Goal: Communication & Community: Answer question/provide support

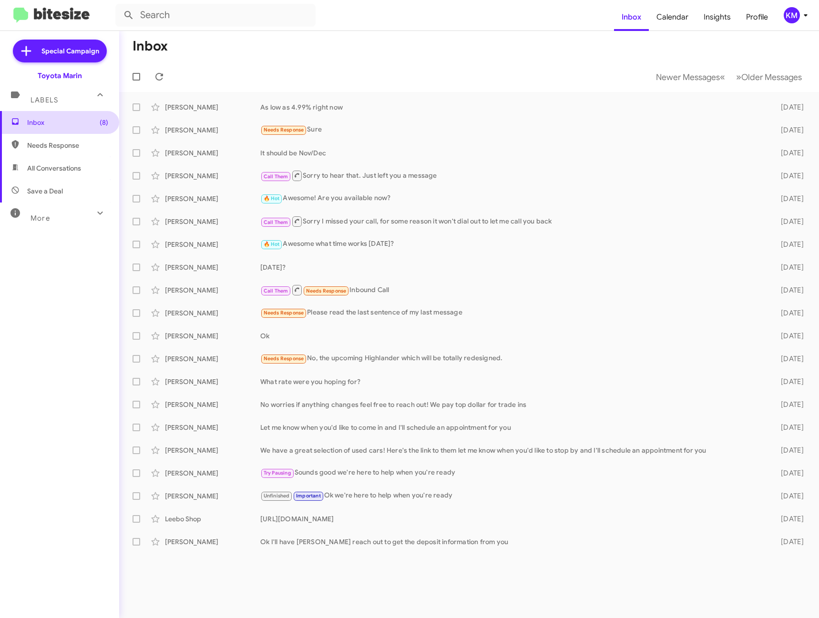
click at [38, 120] on span "Inbox (8)" at bounding box center [67, 123] width 81 height 10
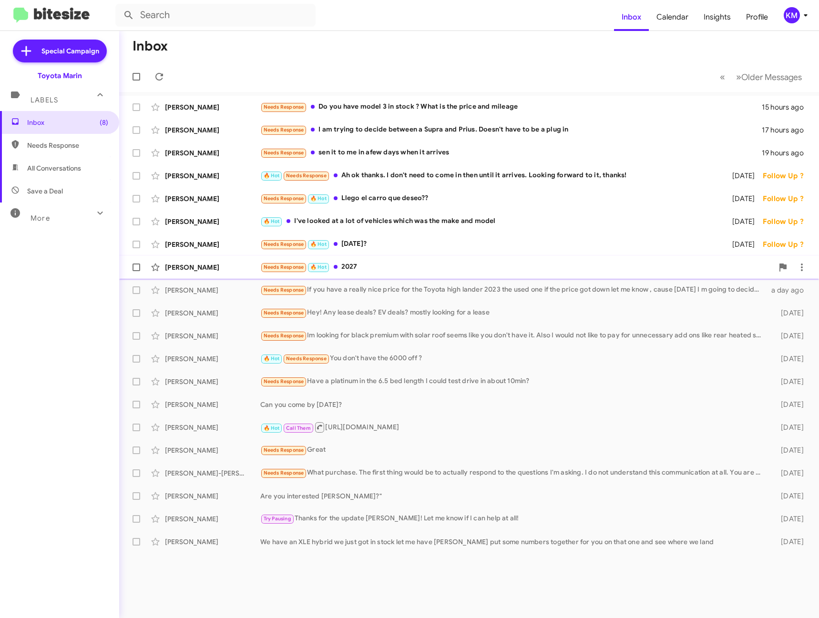
click at [374, 265] on div "Needs Response 🔥 Hot 2027" at bounding box center [516, 267] width 513 height 11
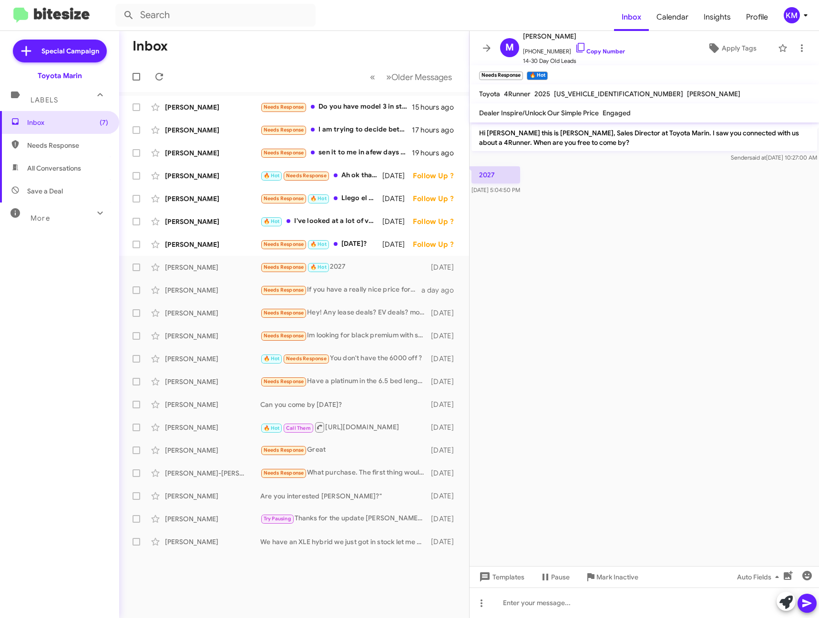
click at [338, 39] on mat-toolbar-row "Inbox" at bounding box center [294, 46] width 350 height 31
click at [487, 48] on icon at bounding box center [487, 47] width 8 height 7
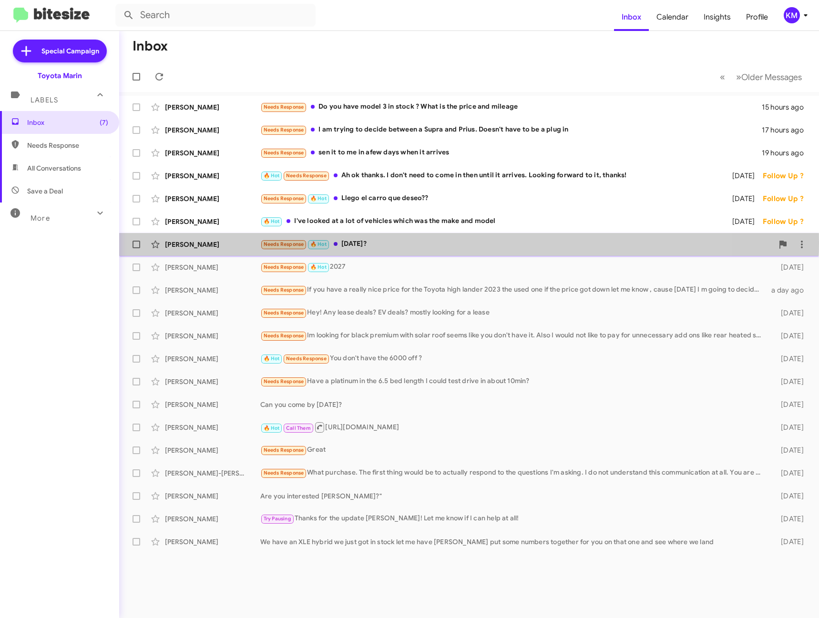
click at [352, 243] on div "Needs Response 🔥 Hot [DATE]?" at bounding box center [516, 244] width 513 height 11
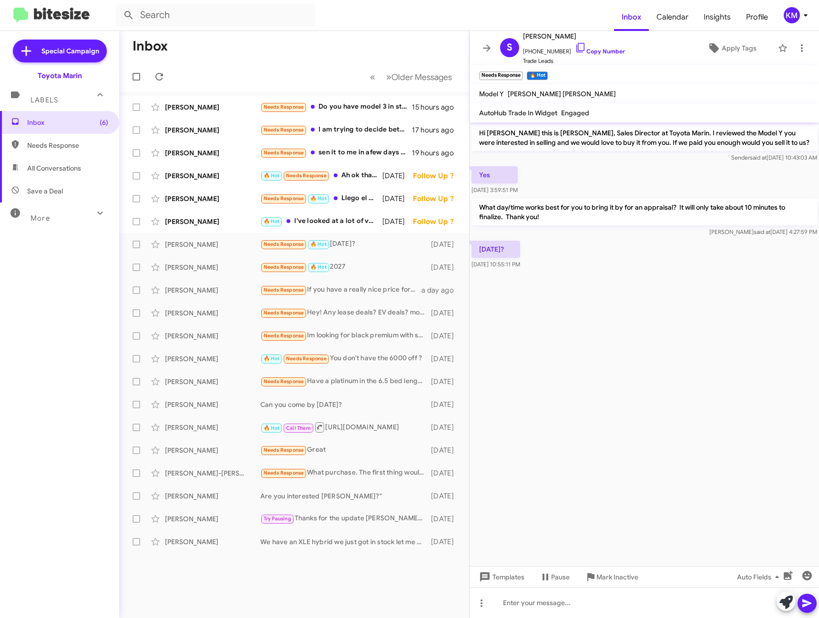
click at [615, 329] on cdk-virtual-scroll-viewport "Hi [PERSON_NAME] this is [PERSON_NAME], Sales Director at Toyota Marin. I revie…" at bounding box center [643, 344] width 349 height 444
click at [352, 53] on mat-toolbar-row "Inbox" at bounding box center [294, 46] width 350 height 31
click at [486, 43] on icon at bounding box center [486, 47] width 11 height 11
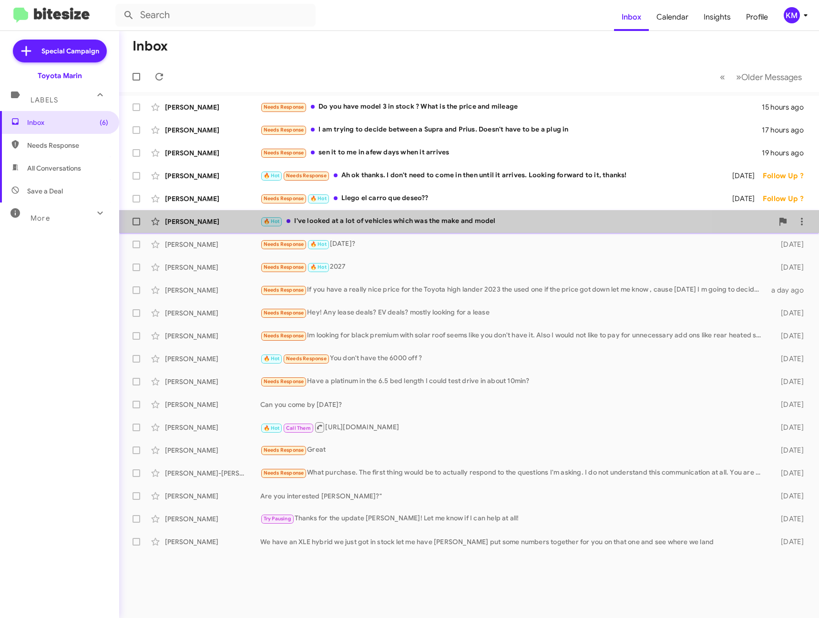
click at [341, 218] on div "🔥 Hot I've looked at a lot of vehicles which was the make and model" at bounding box center [516, 221] width 513 height 11
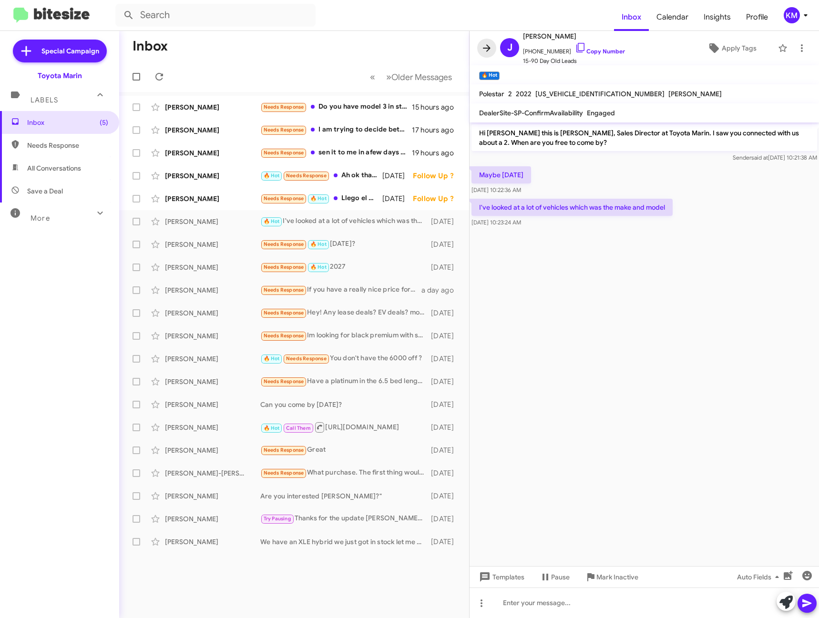
click at [490, 48] on icon at bounding box center [486, 47] width 11 height 11
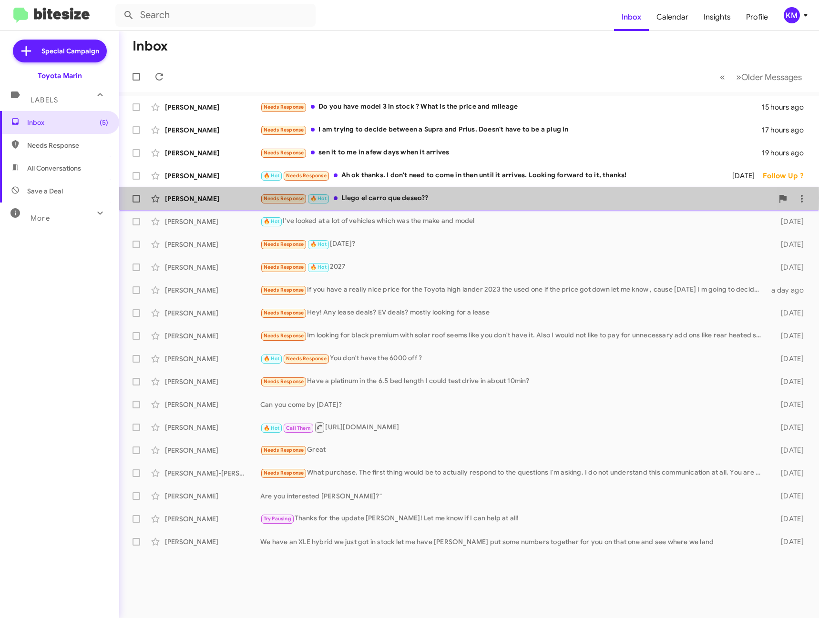
click at [374, 198] on div "Needs Response 🔥 Hot Llego el carro que deseo??" at bounding box center [516, 198] width 513 height 11
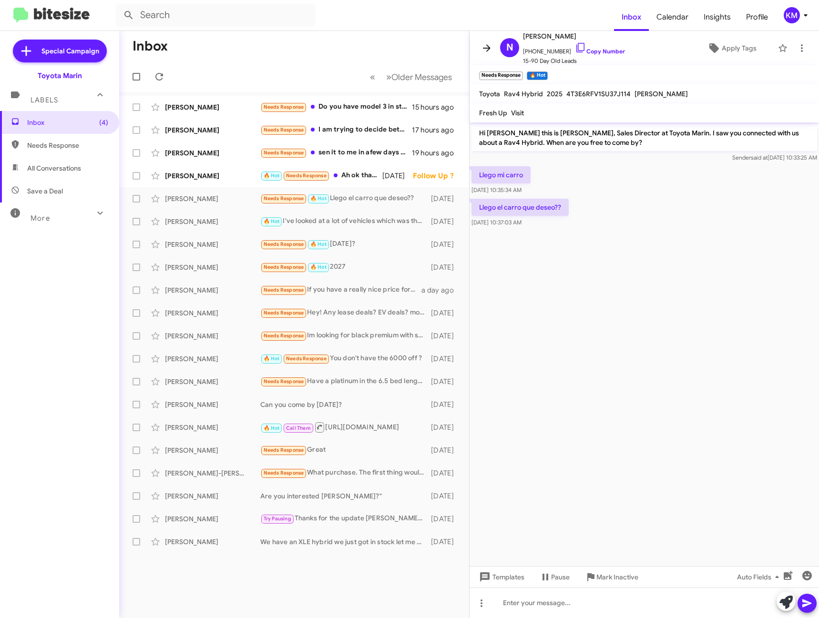
click at [488, 46] on icon at bounding box center [487, 47] width 8 height 7
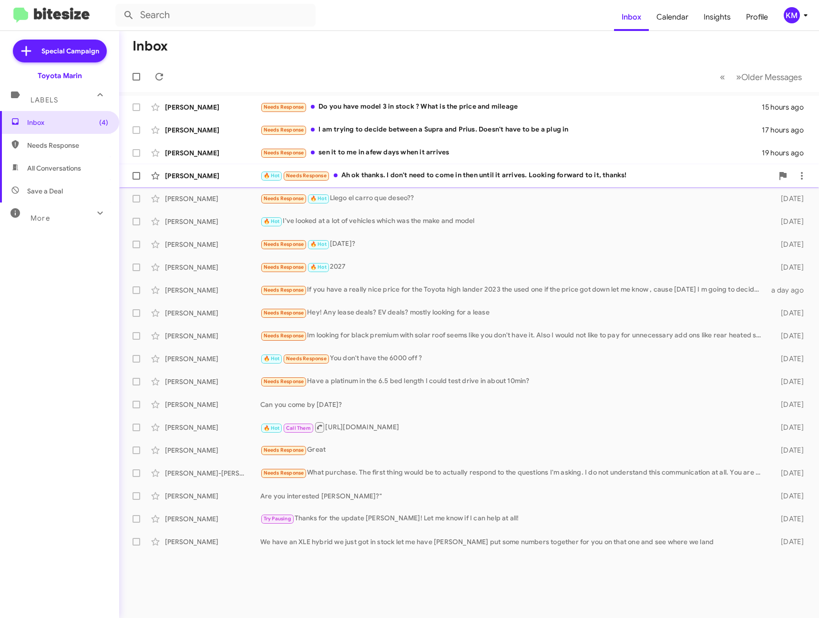
click at [420, 177] on div "🔥 Hot Needs Response Ah ok thanks. I don't need to come in then until it arrive…" at bounding box center [516, 175] width 513 height 11
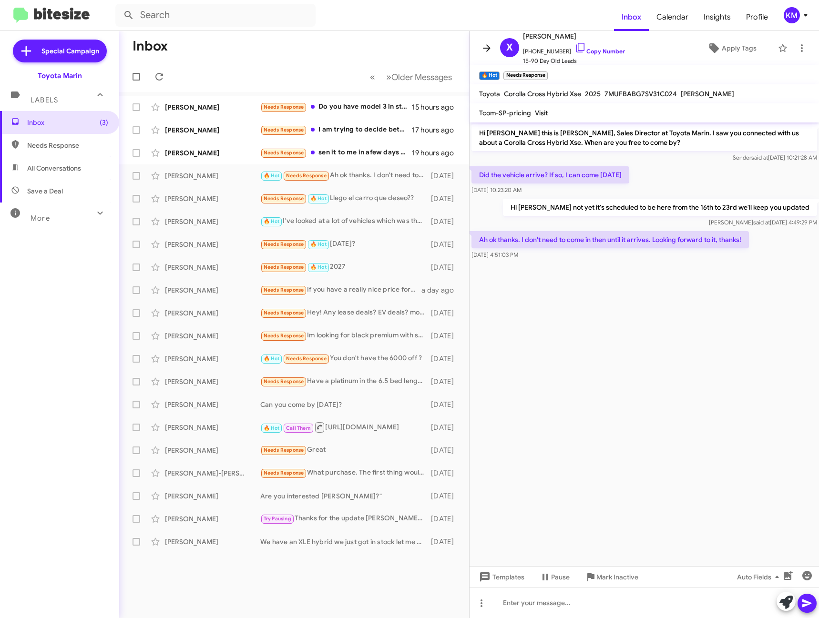
click at [488, 49] on icon at bounding box center [487, 47] width 8 height 7
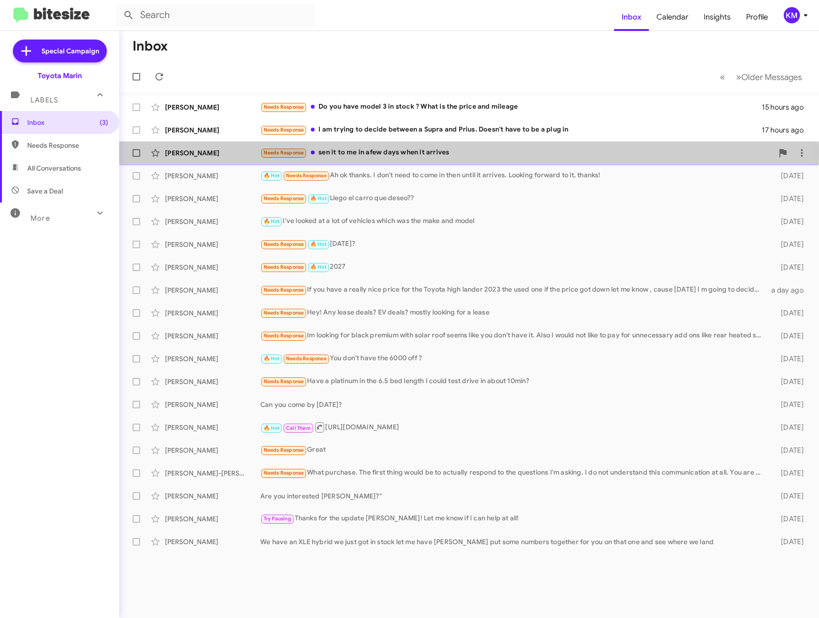
click at [390, 152] on div "Needs Response sen it to me in afew days when it arrives" at bounding box center [516, 152] width 513 height 11
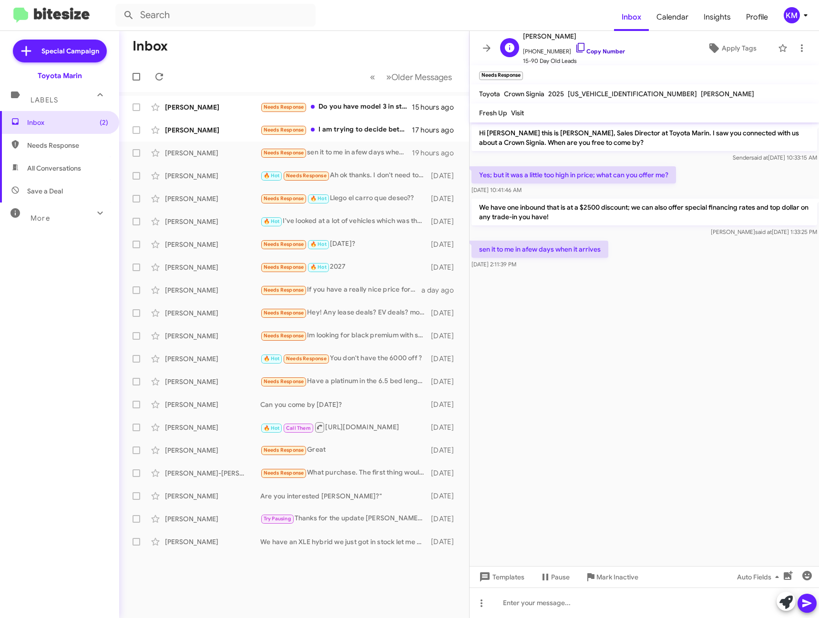
click at [602, 50] on link "Copy Number" at bounding box center [600, 51] width 50 height 7
click at [349, 133] on div "Needs Response I am trying to decide between a Supra and [PERSON_NAME]. Doesn't…" at bounding box center [341, 129] width 163 height 11
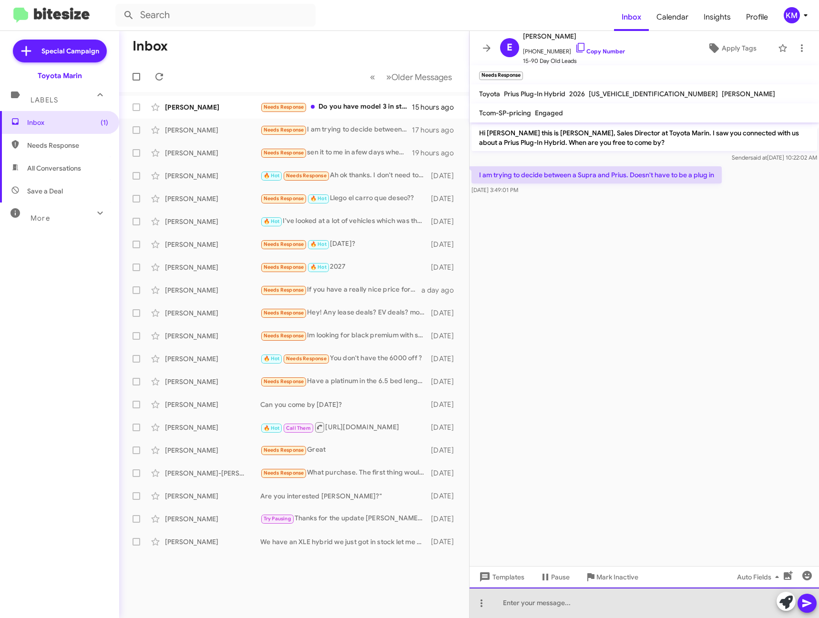
click at [580, 603] on div at bounding box center [643, 603] width 349 height 31
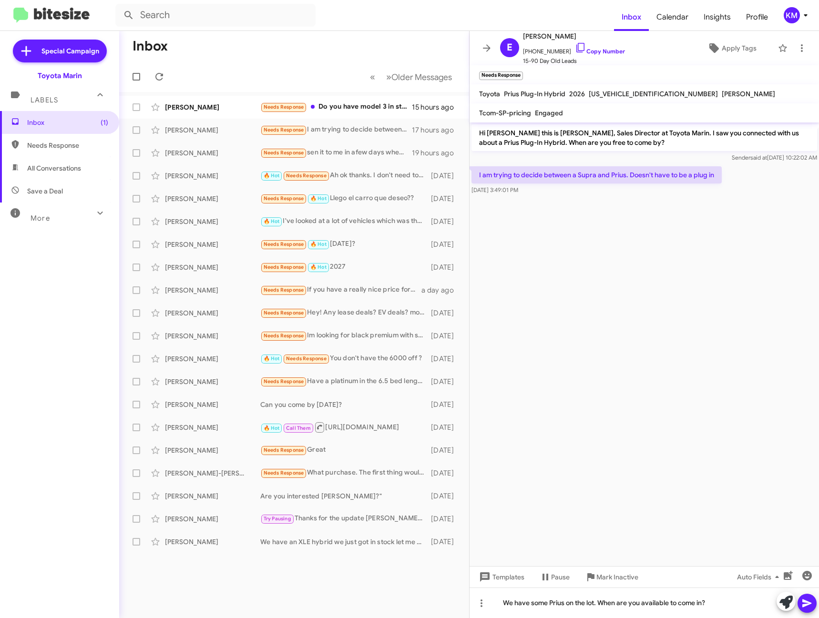
click at [805, 606] on icon at bounding box center [806, 604] width 9 height 8
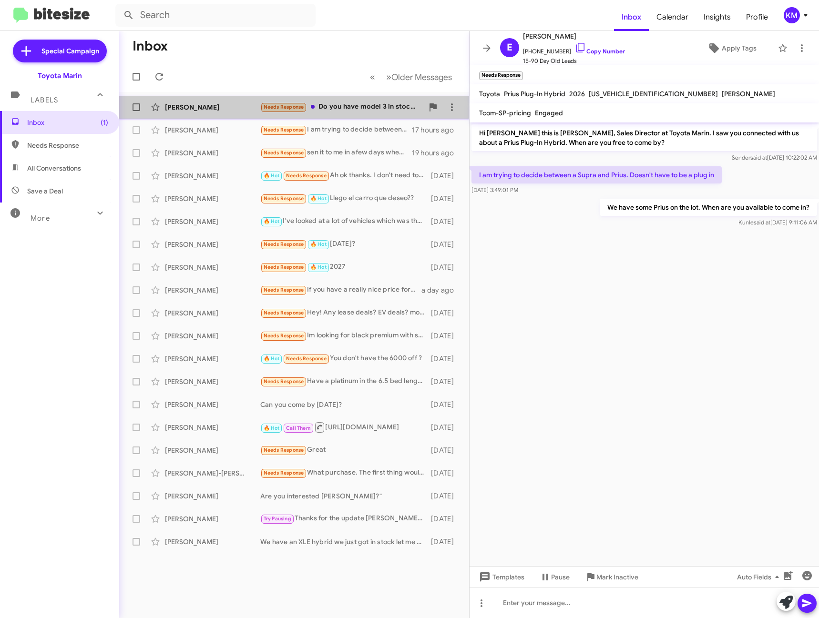
click at [357, 106] on div "Needs Response Do you have model 3 in stock ? What is the price and mileage" at bounding box center [341, 107] width 163 height 11
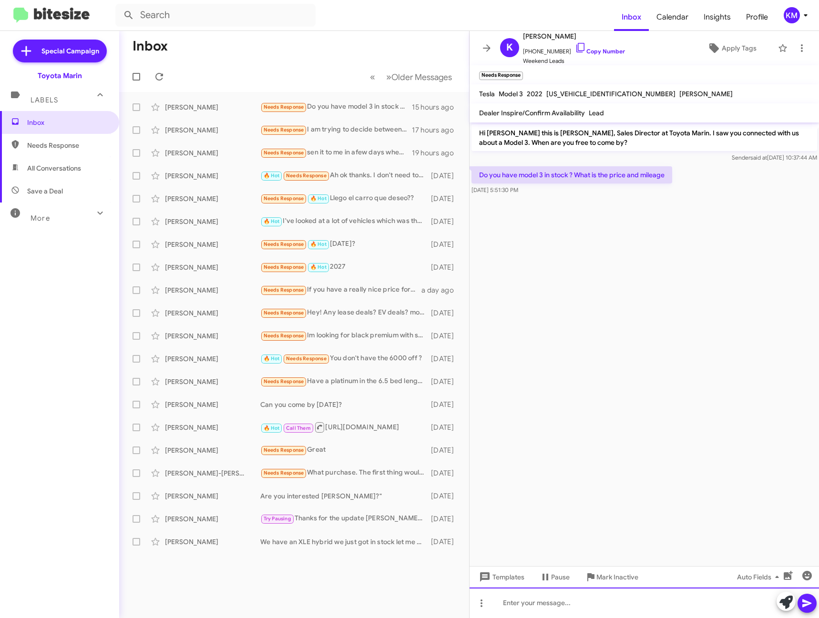
click at [564, 604] on div at bounding box center [643, 603] width 349 height 31
click at [742, 605] on div "We do not have any model 3 at this time. We have a 2016 Tesla Model S 75D" at bounding box center [643, 603] width 349 height 31
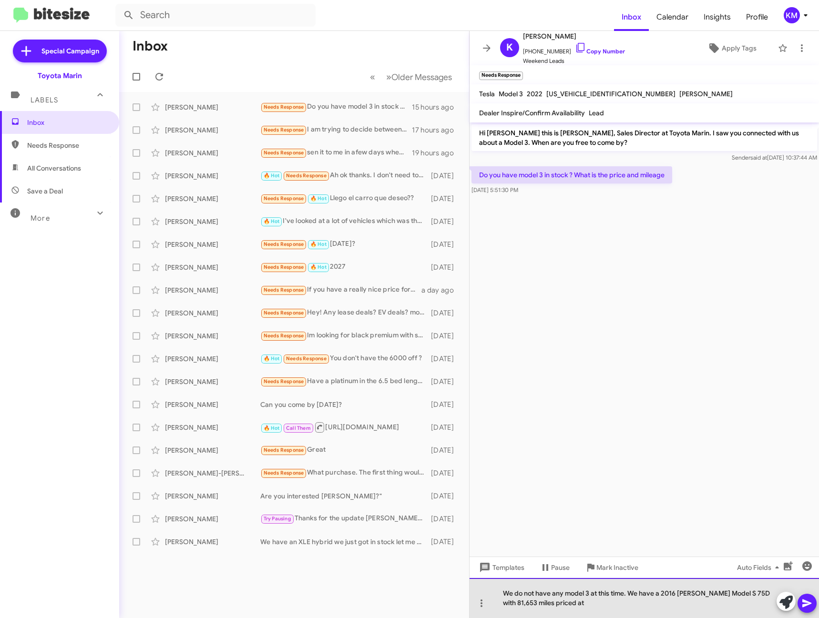
click at [576, 613] on div "We do not have any model 3 at this time. We have a 2016 [PERSON_NAME] Model S 7…" at bounding box center [643, 598] width 349 height 40
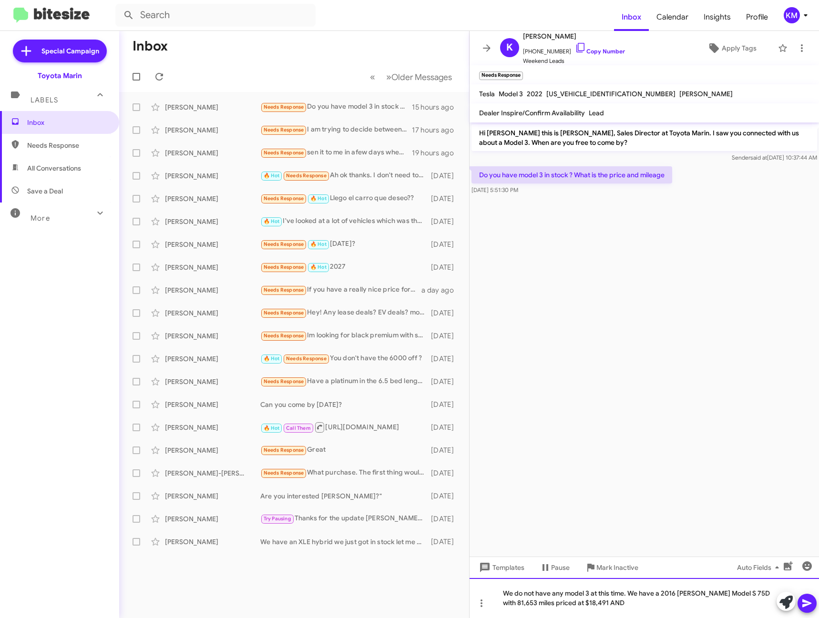
click at [591, 608] on div "We do not have any model 3 at this time. We have a 2016 [PERSON_NAME] Model S 7…" at bounding box center [643, 598] width 349 height 40
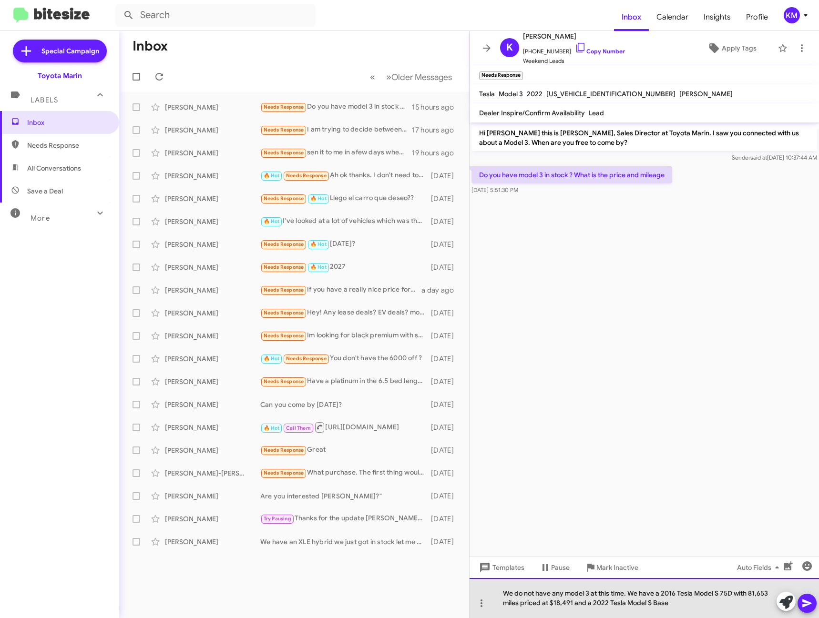
click at [687, 610] on div "We do not have any model 3 at this time. We have a 2016 Tesla Model S 75D with …" at bounding box center [643, 598] width 349 height 40
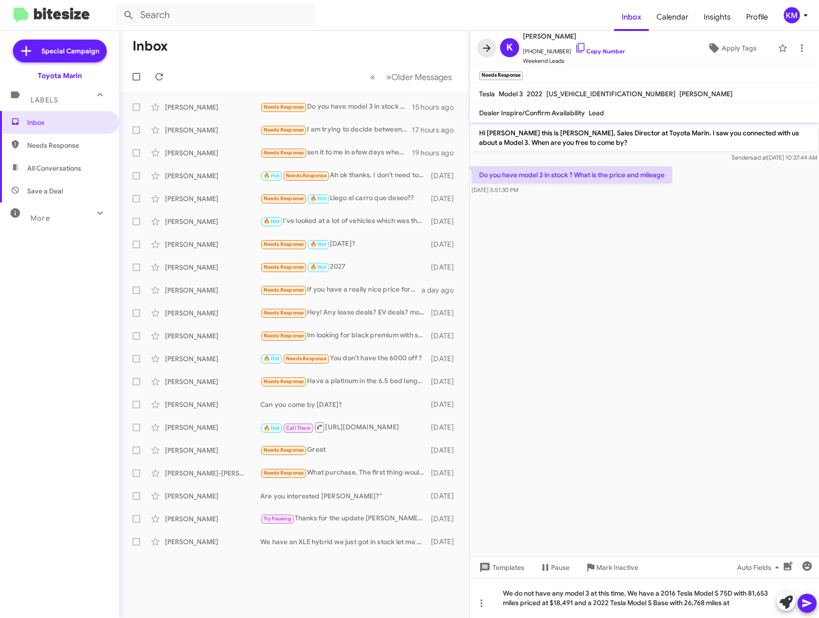
click at [486, 47] on icon at bounding box center [486, 47] width 11 height 11
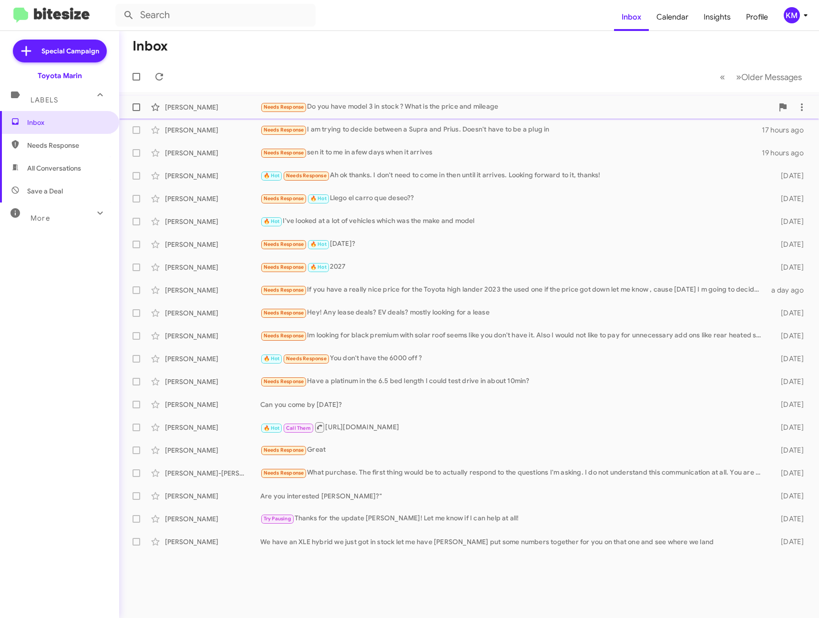
click at [356, 101] on div "[PERSON_NAME] Needs Response Do you have model 3 in stock ? What is the price a…" at bounding box center [469, 107] width 684 height 19
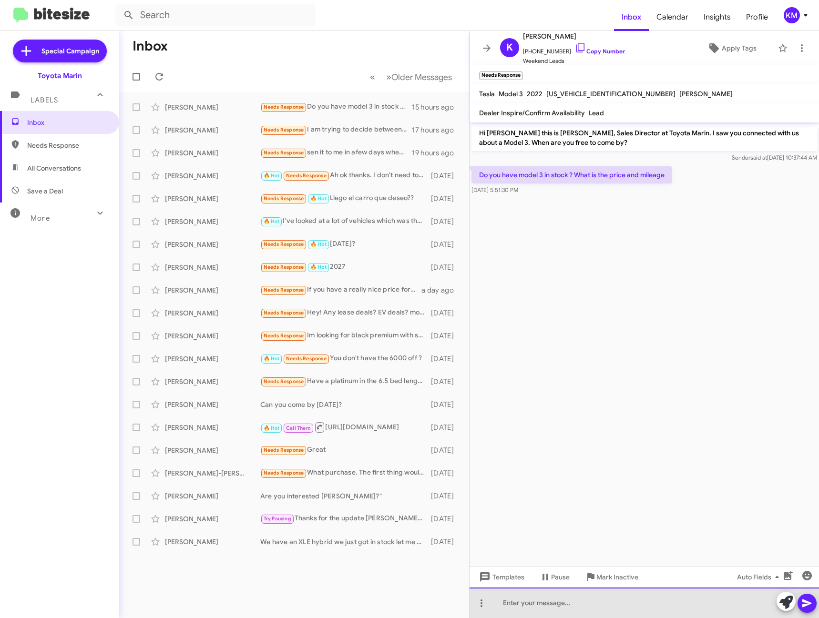
click at [524, 605] on div at bounding box center [643, 603] width 349 height 31
click at [643, 608] on div "We have a 2016 Tesla Model S 75D with" at bounding box center [643, 603] width 349 height 31
